Goal: Information Seeking & Learning: Learn about a topic

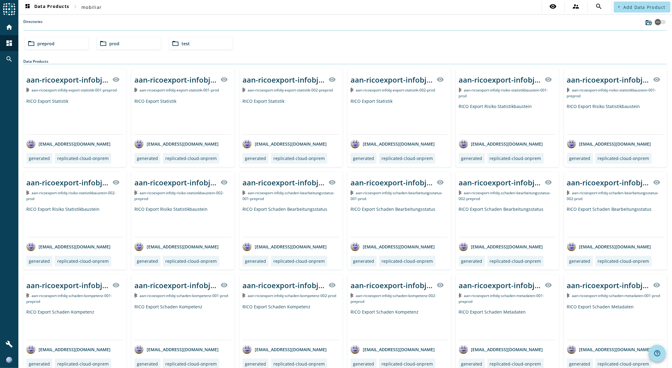
click at [51, 47] on div "folder_open preprod" at bounding box center [56, 43] width 63 height 12
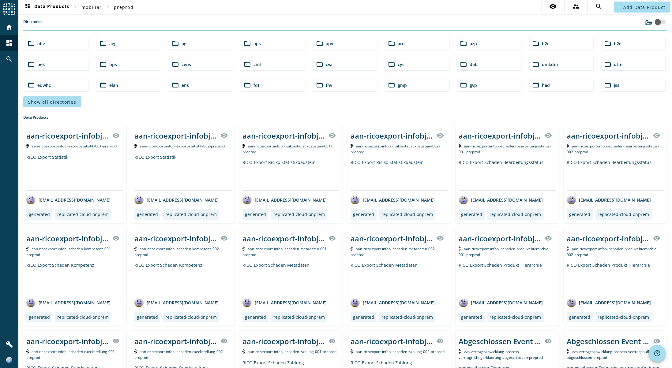
click at [561, 42] on div "folder_open b2c" at bounding box center [561, 43] width 63 height 12
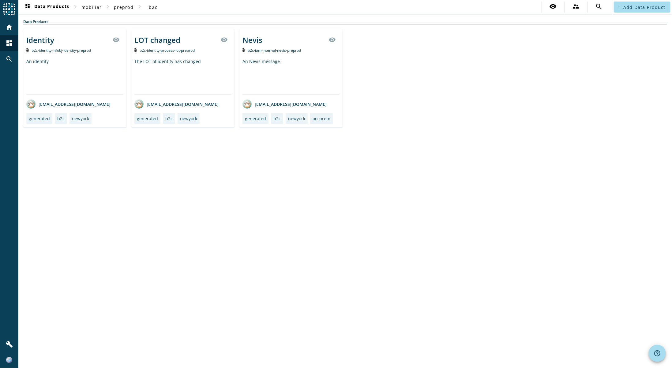
click at [63, 68] on div "An identity" at bounding box center [74, 76] width 97 height 36
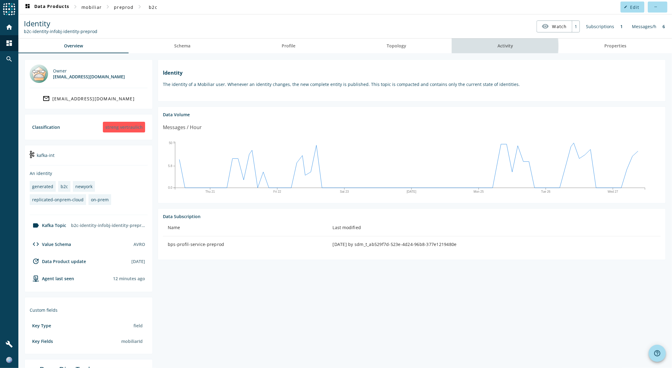
click at [492, 46] on link "Activity" at bounding box center [505, 46] width 107 height 15
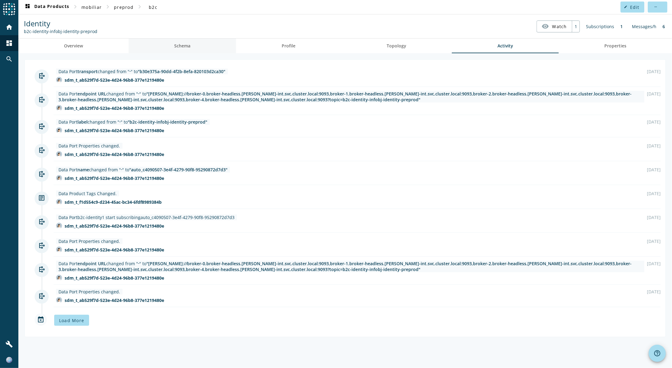
click at [196, 46] on link "Schema" at bounding box center [182, 46] width 107 height 15
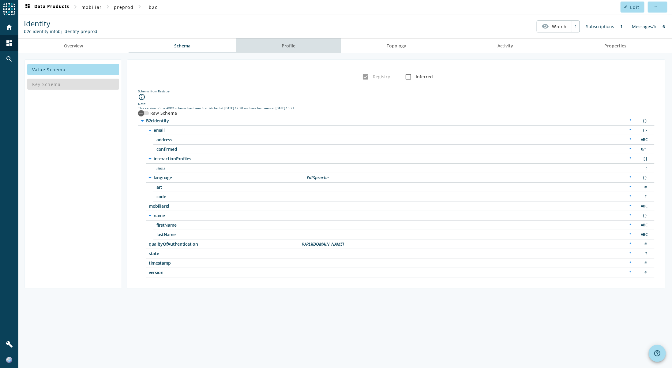
click at [275, 47] on link "Profile" at bounding box center [288, 46] width 105 height 15
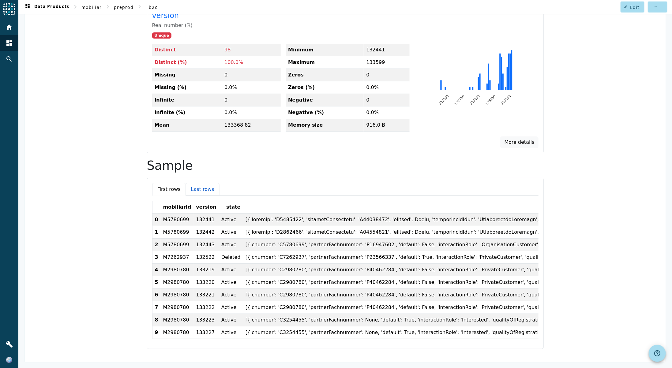
click at [191, 183] on button "Last rows" at bounding box center [203, 189] width 34 height 13
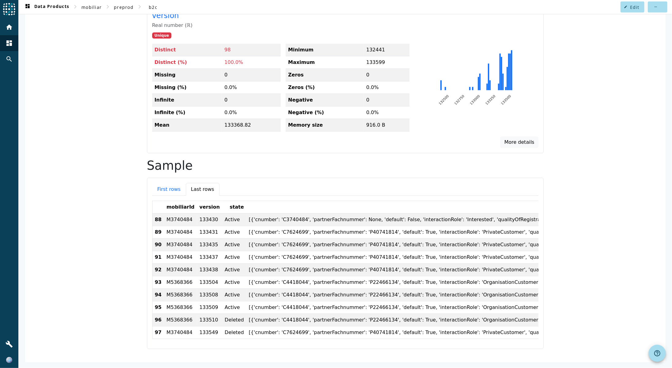
drag, startPoint x: 186, startPoint y: 331, endPoint x: 190, endPoint y: 331, distance: 3.7
click at [190, 331] on div "First rows Last rows mobiliarId version state interactionProfiles qualityOfAuth…" at bounding box center [345, 263] width 397 height 171
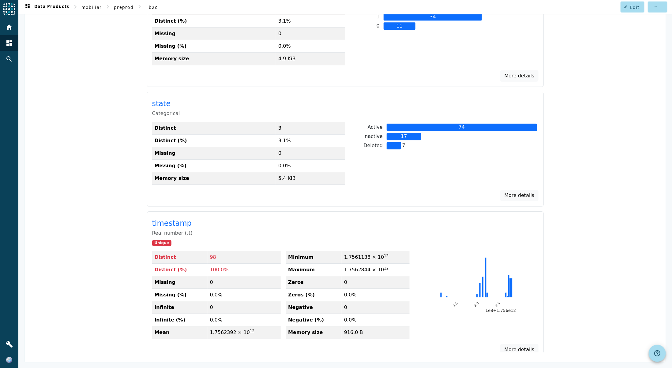
scroll to position [790, 0]
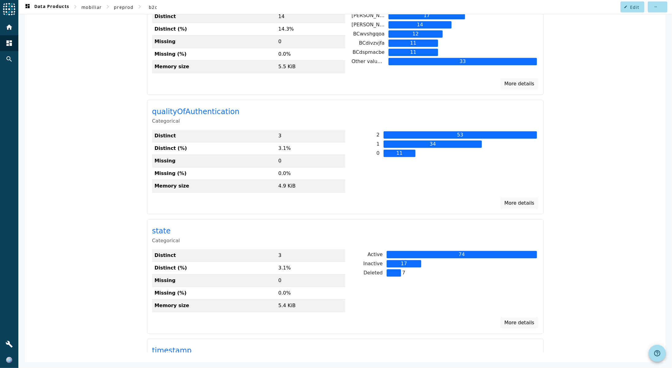
drag, startPoint x: 326, startPoint y: 123, endPoint x: 323, endPoint y: 115, distance: 8.7
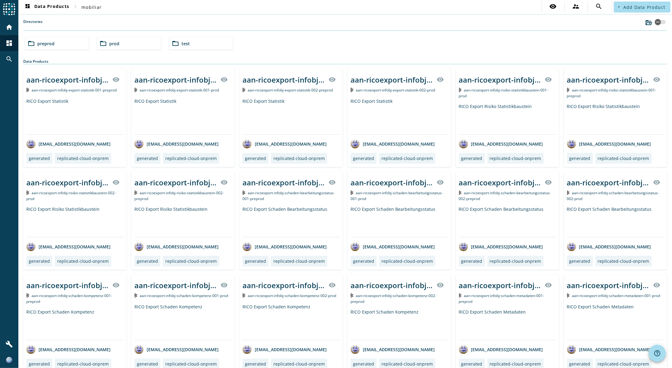
click at [80, 43] on div "folder_open preprod" at bounding box center [56, 43] width 63 height 12
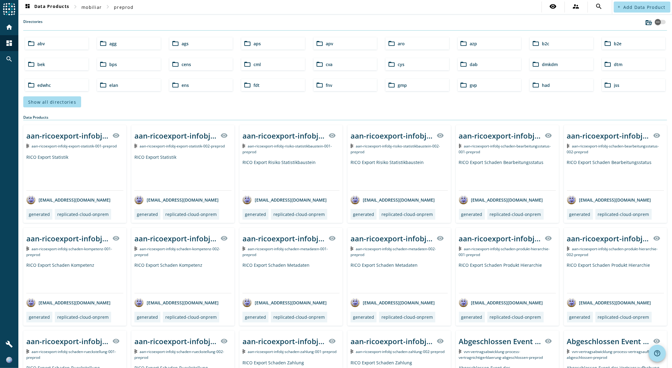
click at [419, 45] on div "folder_open aro" at bounding box center [416, 43] width 63 height 12
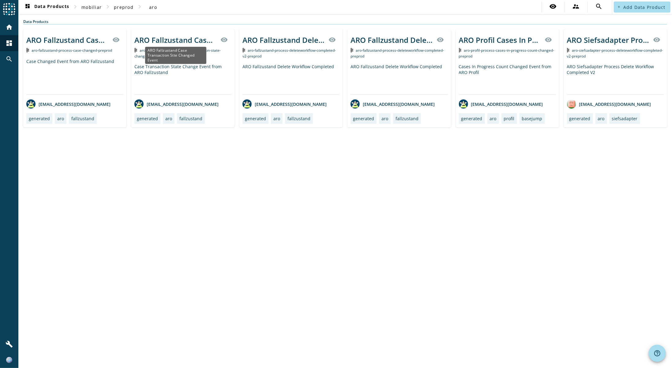
click at [182, 39] on div "ARO Fallzustand Case Transaction Stte Changed Event" at bounding box center [175, 40] width 82 height 10
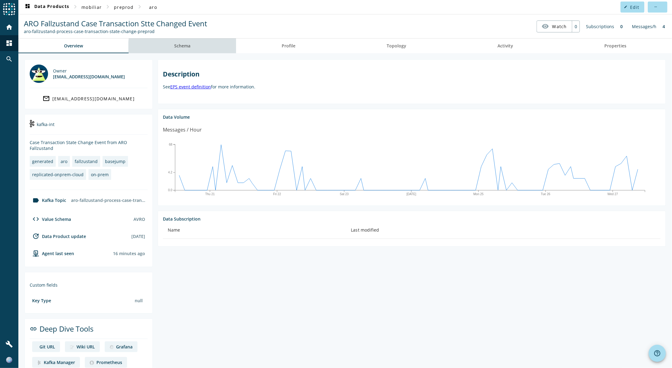
click at [187, 47] on span "Schema" at bounding box center [182, 46] width 16 height 4
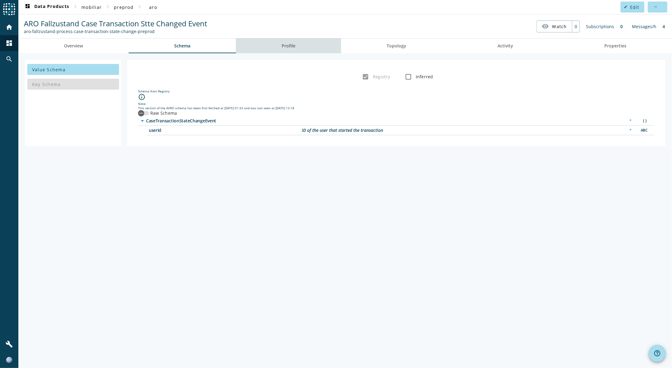
click at [293, 44] on span "Profile" at bounding box center [289, 46] width 14 height 4
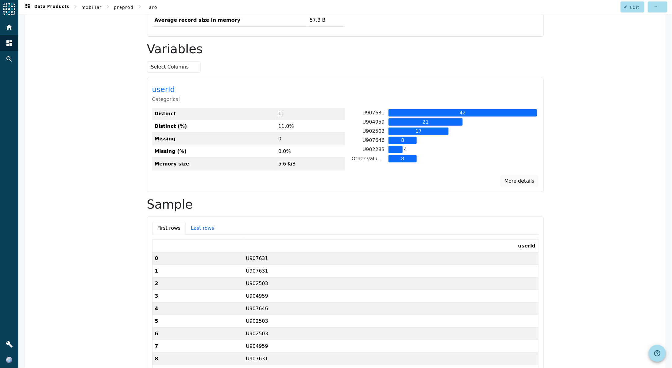
scroll to position [352, 0]
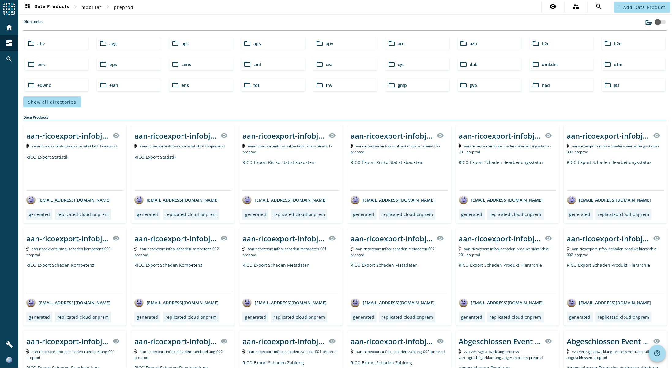
click at [139, 66] on div "folder_open bps" at bounding box center [128, 64] width 63 height 12
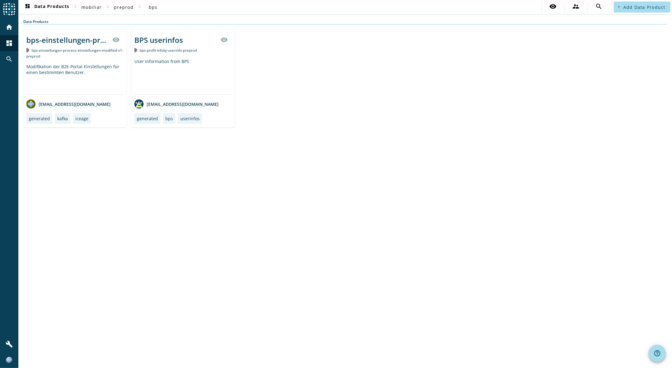
click at [64, 54] on div "bps-einstellungen-process-einstellungen-modified-v1-preprod" at bounding box center [74, 53] width 97 height 12
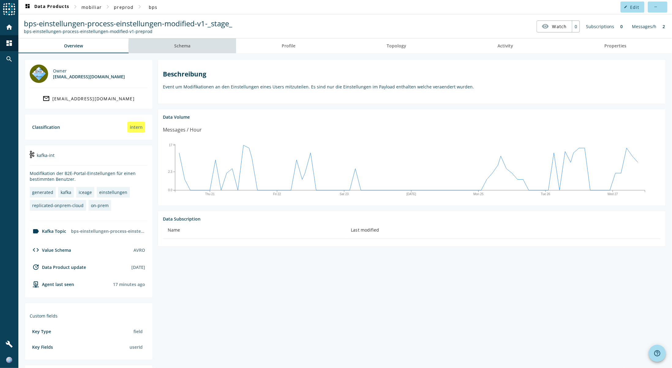
click at [207, 46] on link "Schema" at bounding box center [182, 46] width 107 height 15
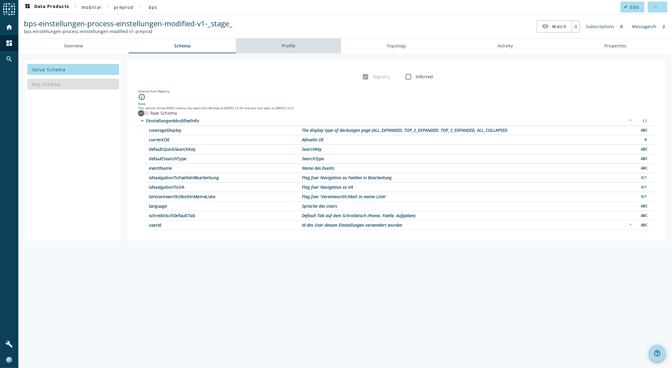
click at [294, 49] on span "Profile" at bounding box center [289, 46] width 14 height 15
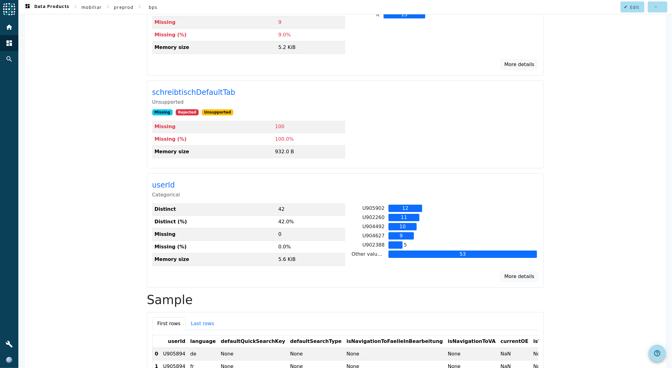
scroll to position [352, 0]
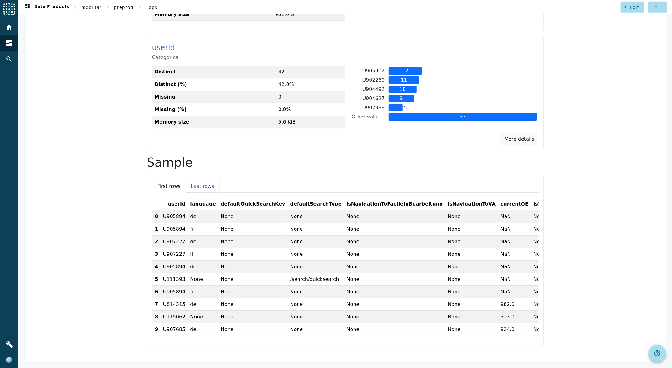
click at [199, 180] on button "Last rows" at bounding box center [203, 186] width 34 height 13
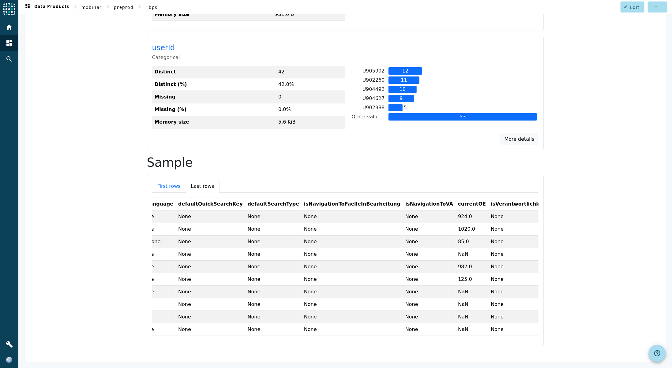
scroll to position [0, 0]
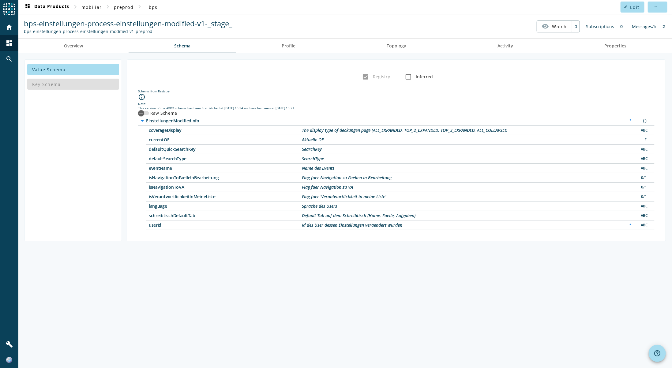
drag, startPoint x: 375, startPoint y: 269, endPoint x: 377, endPoint y: 263, distance: 5.9
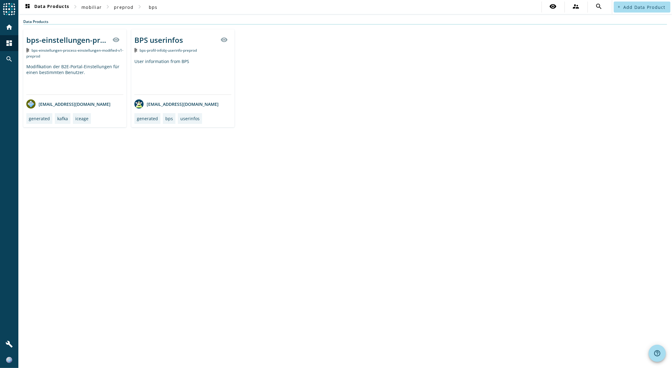
click at [171, 58] on div "User information from BPS" at bounding box center [182, 76] width 97 height 36
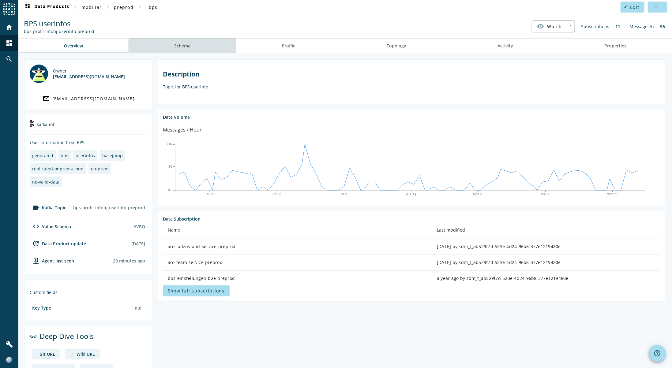
click at [207, 46] on link "Schema" at bounding box center [182, 46] width 107 height 15
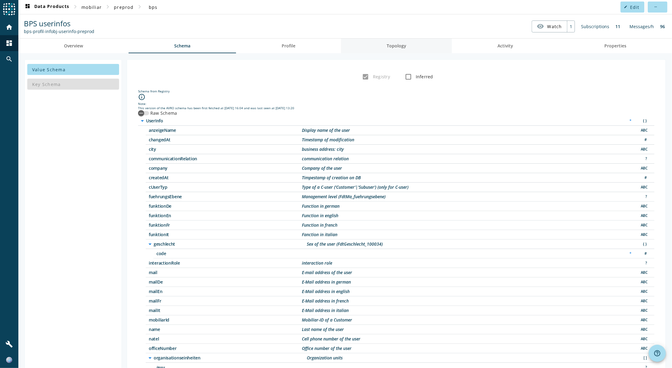
click at [395, 51] on span "Topology" at bounding box center [397, 46] width 20 height 15
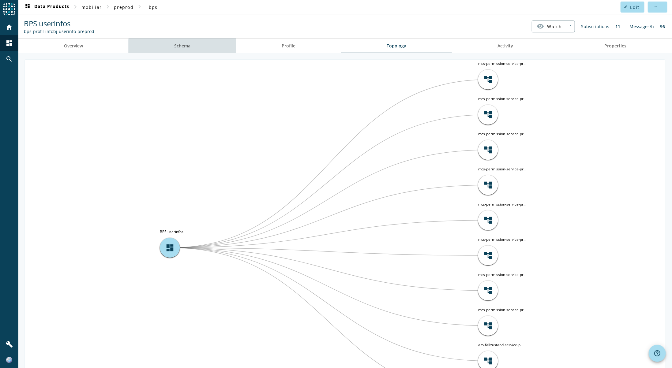
click at [185, 48] on span "Schema" at bounding box center [182, 46] width 16 height 4
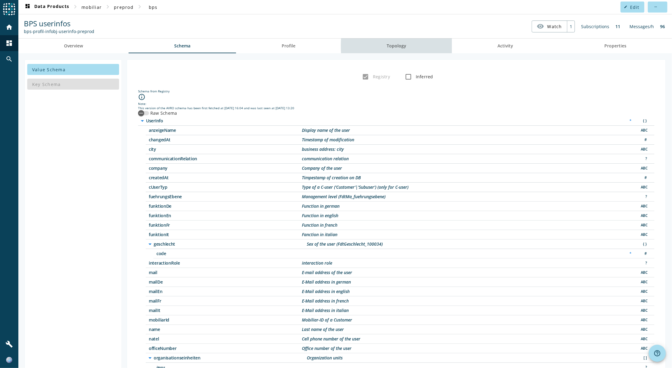
click at [420, 46] on link "Topology" at bounding box center [396, 46] width 111 height 15
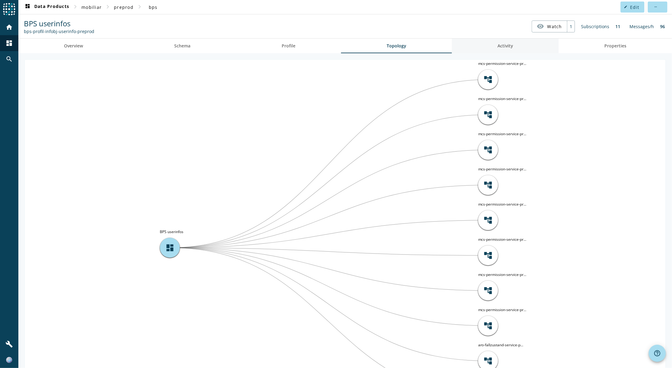
click at [504, 47] on span "Activity" at bounding box center [506, 46] width 16 height 4
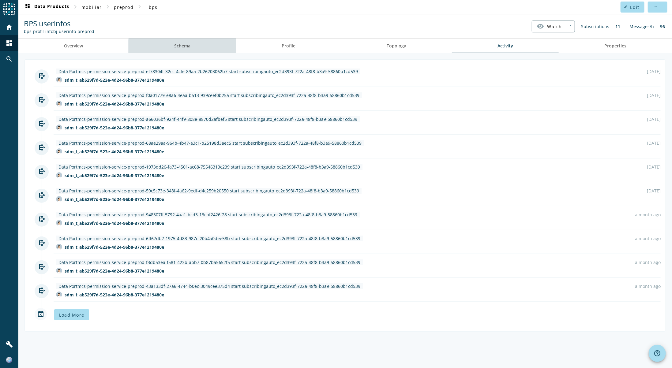
click at [199, 47] on link "Schema" at bounding box center [182, 46] width 107 height 15
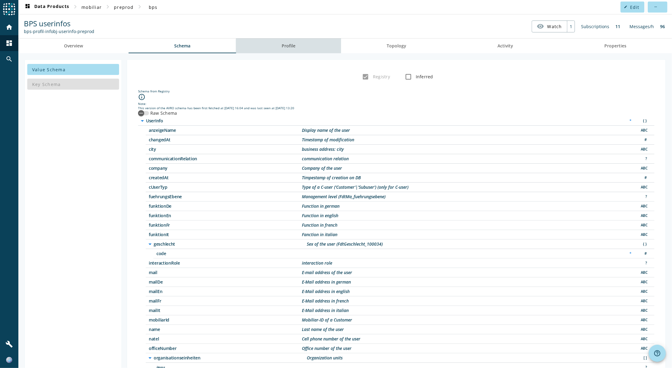
click at [292, 51] on span "Profile" at bounding box center [289, 46] width 14 height 15
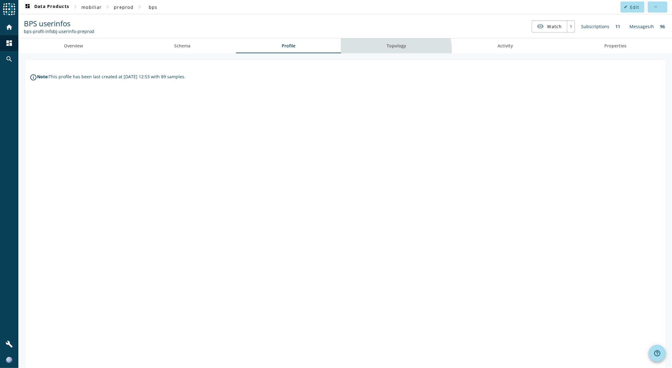
click at [394, 51] on span "Topology" at bounding box center [397, 46] width 20 height 15
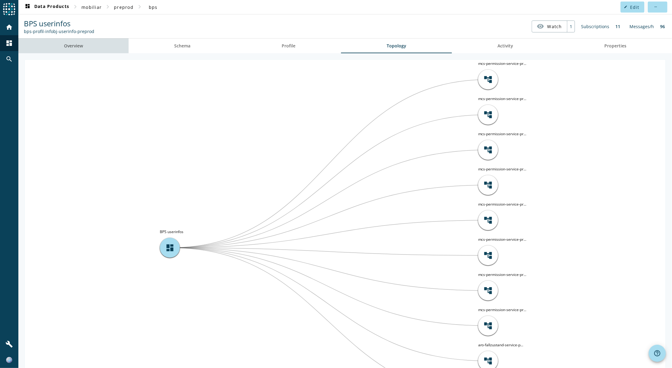
click at [85, 49] on link "Overview" at bounding box center [73, 46] width 110 height 15
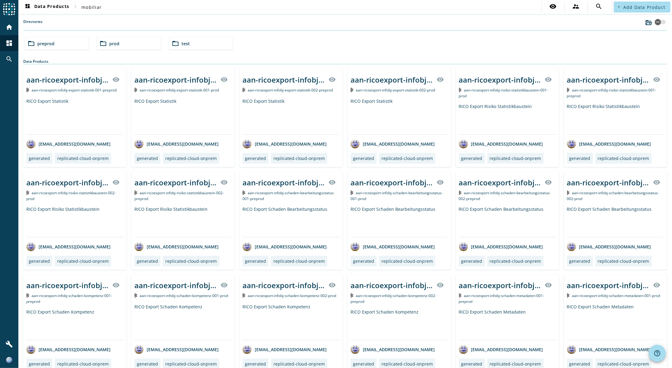
click at [53, 47] on div "folder_open preprod" at bounding box center [56, 43] width 63 height 12
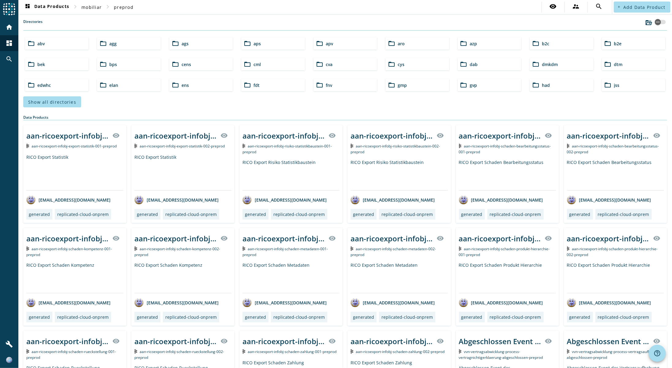
click at [543, 42] on span "b2c" at bounding box center [545, 44] width 7 height 6
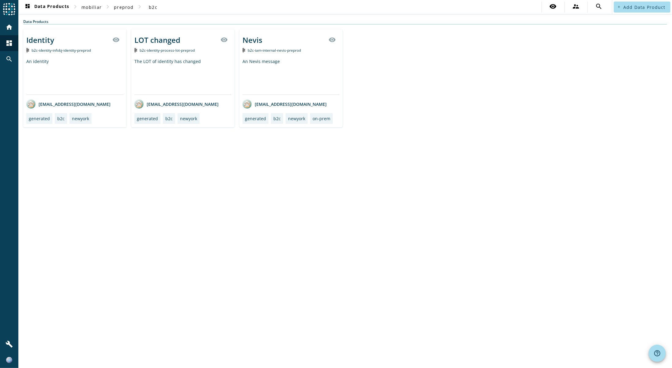
click at [163, 57] on div "LOT changed visibility b2c-identity-process-lot-preprod The LOT of identity has…" at bounding box center [182, 78] width 103 height 98
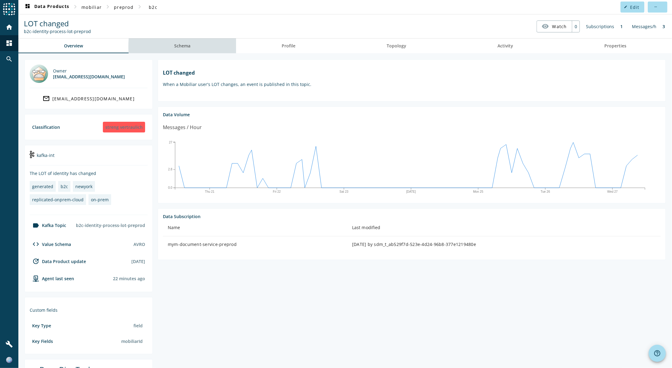
click at [203, 46] on link "Schema" at bounding box center [182, 46] width 107 height 15
